Goal: Information Seeking & Learning: Learn about a topic

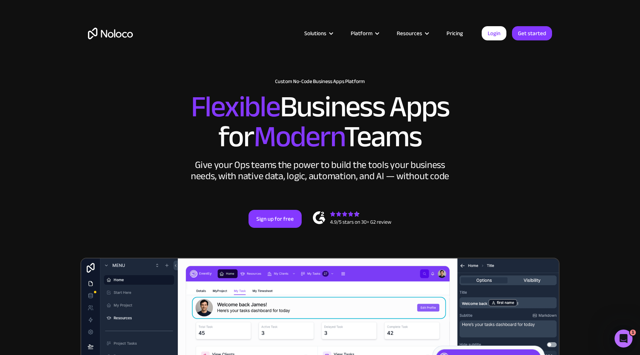
click at [151, 67] on div "New: Connect Noloco to Stripe Custom No-Code Business Apps Platform Flexible Bu…" at bounding box center [319, 153] width 479 height 194
click at [452, 33] on link "Pricing" at bounding box center [454, 33] width 35 height 10
